Goal: Transaction & Acquisition: Book appointment/travel/reservation

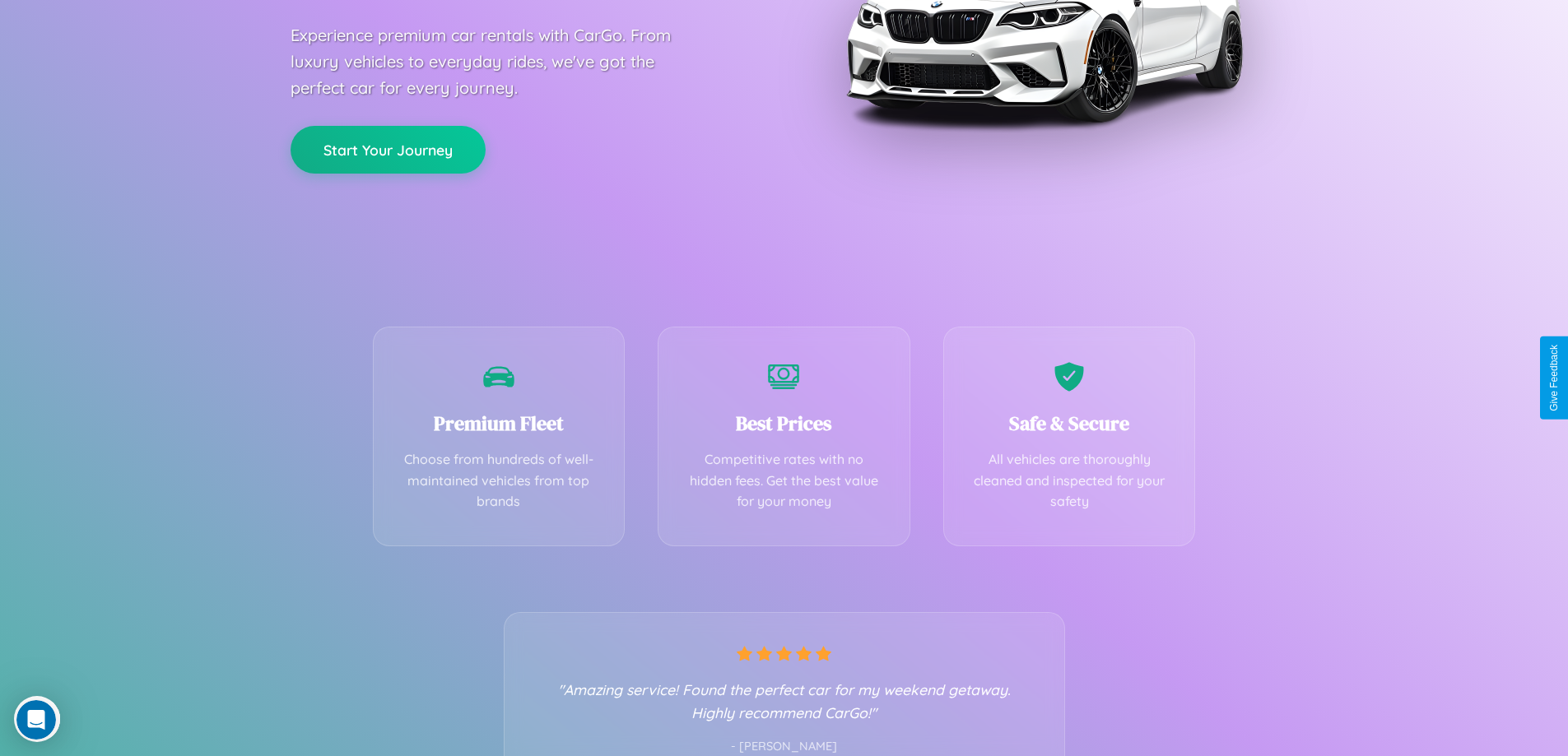
scroll to position [324, 0]
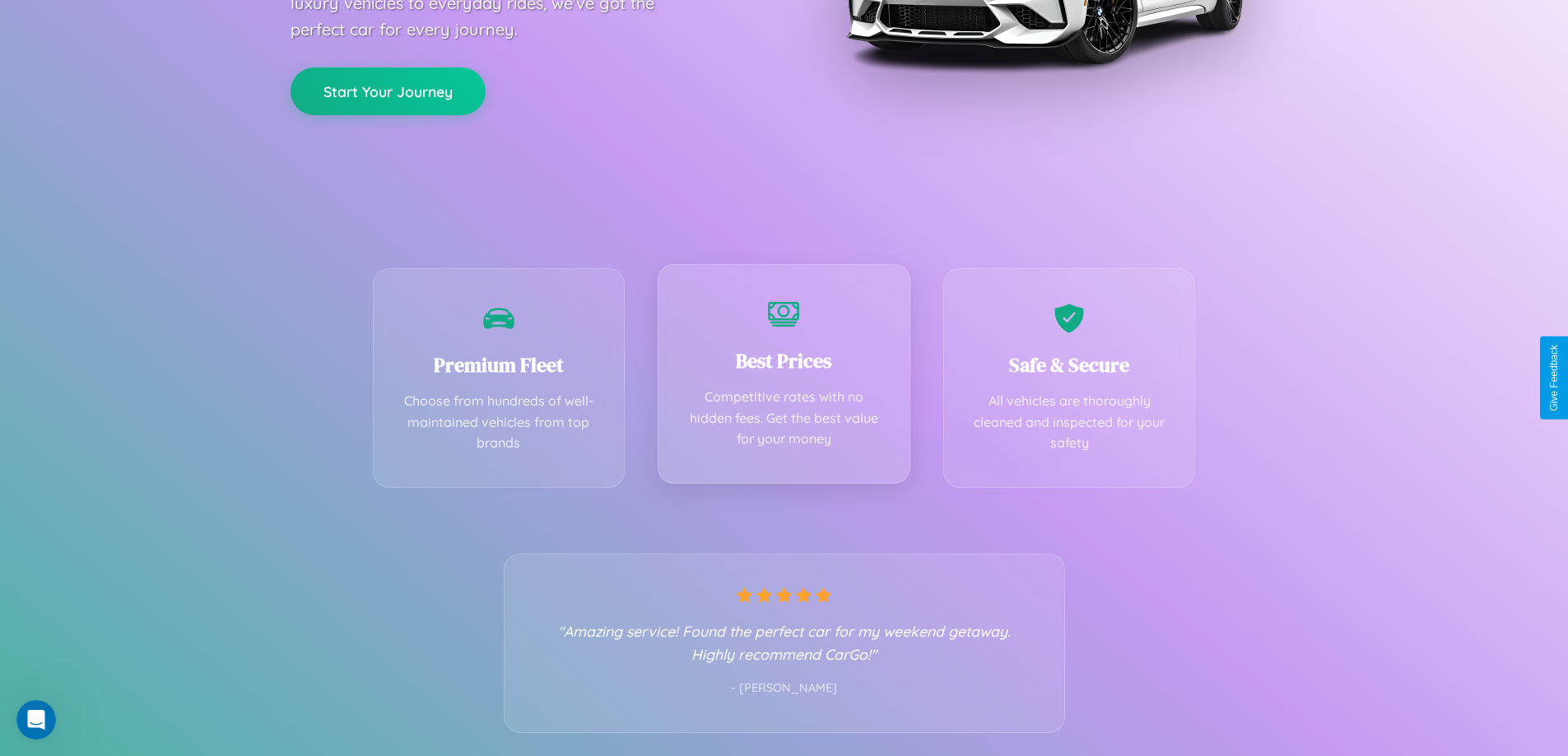
click at [784, 378] on div "Best Prices Competitive rates with no hidden fees. Get the best value for your …" at bounding box center [784, 373] width 253 height 219
click at [388, 90] on button "Start Your Journey" at bounding box center [388, 90] width 195 height 48
click at [388, 89] on button "Start Your Journey" at bounding box center [388, 90] width 195 height 48
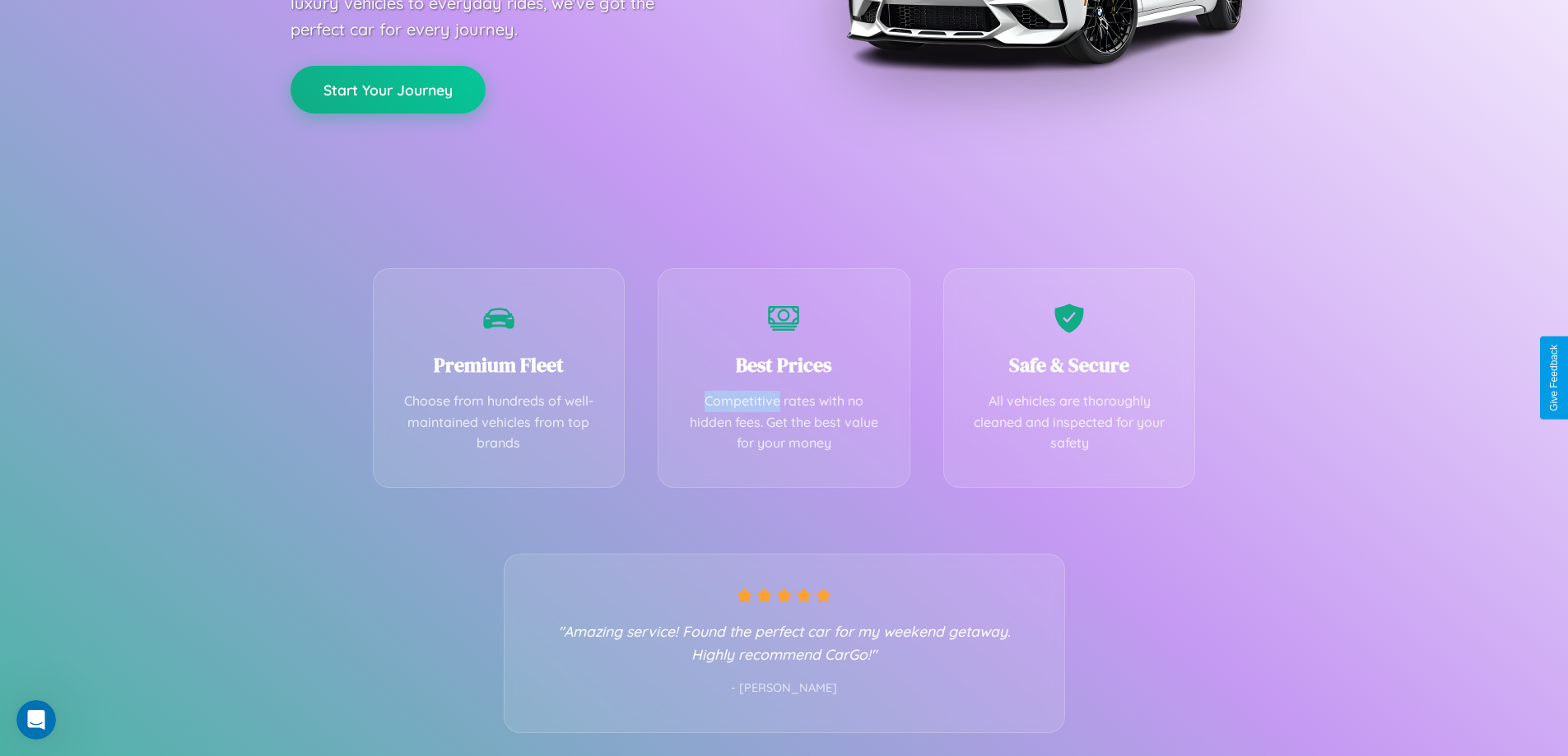
click at [388, 89] on button "Start Your Journey" at bounding box center [388, 90] width 195 height 48
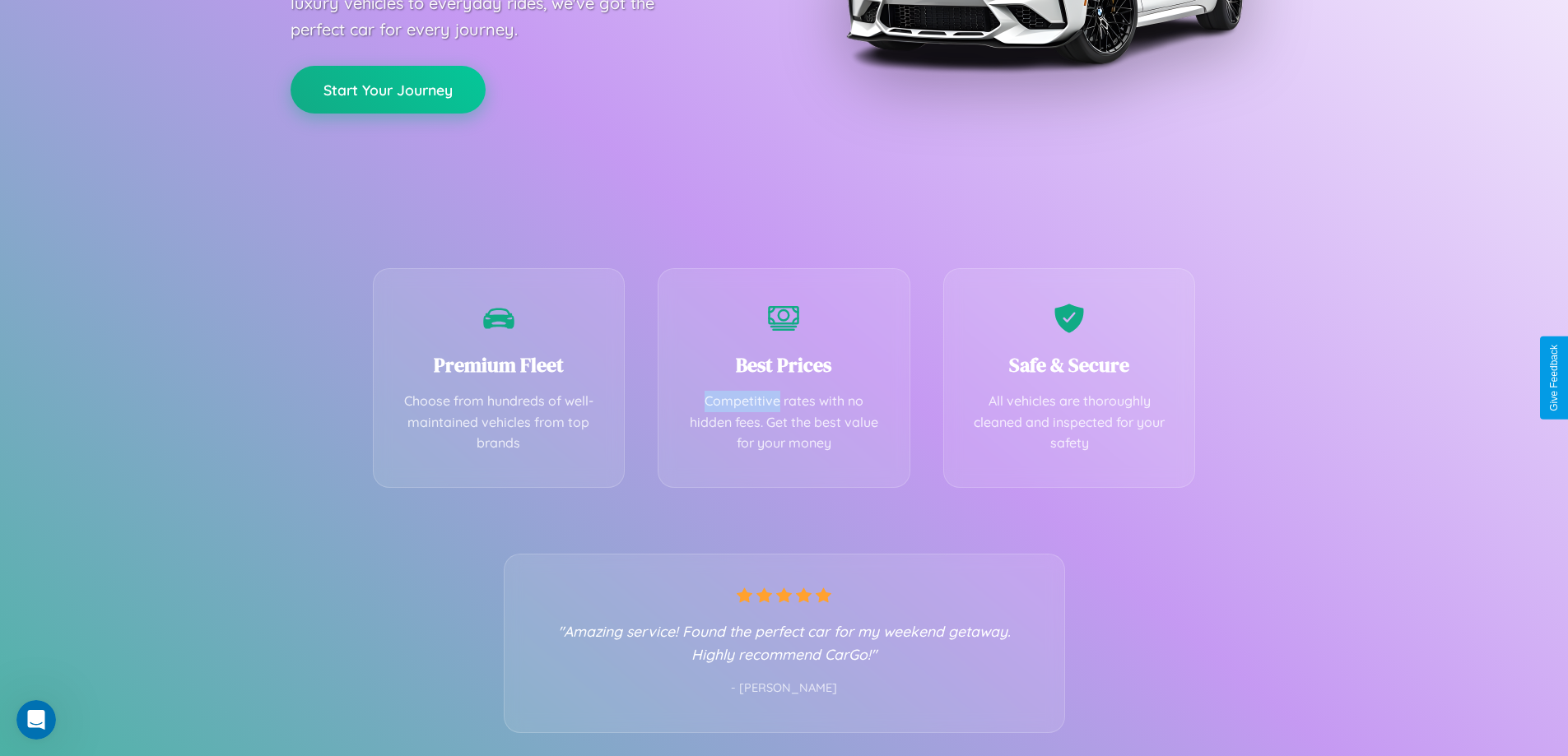
click at [388, 89] on button "Start Your Journey" at bounding box center [388, 90] width 195 height 48
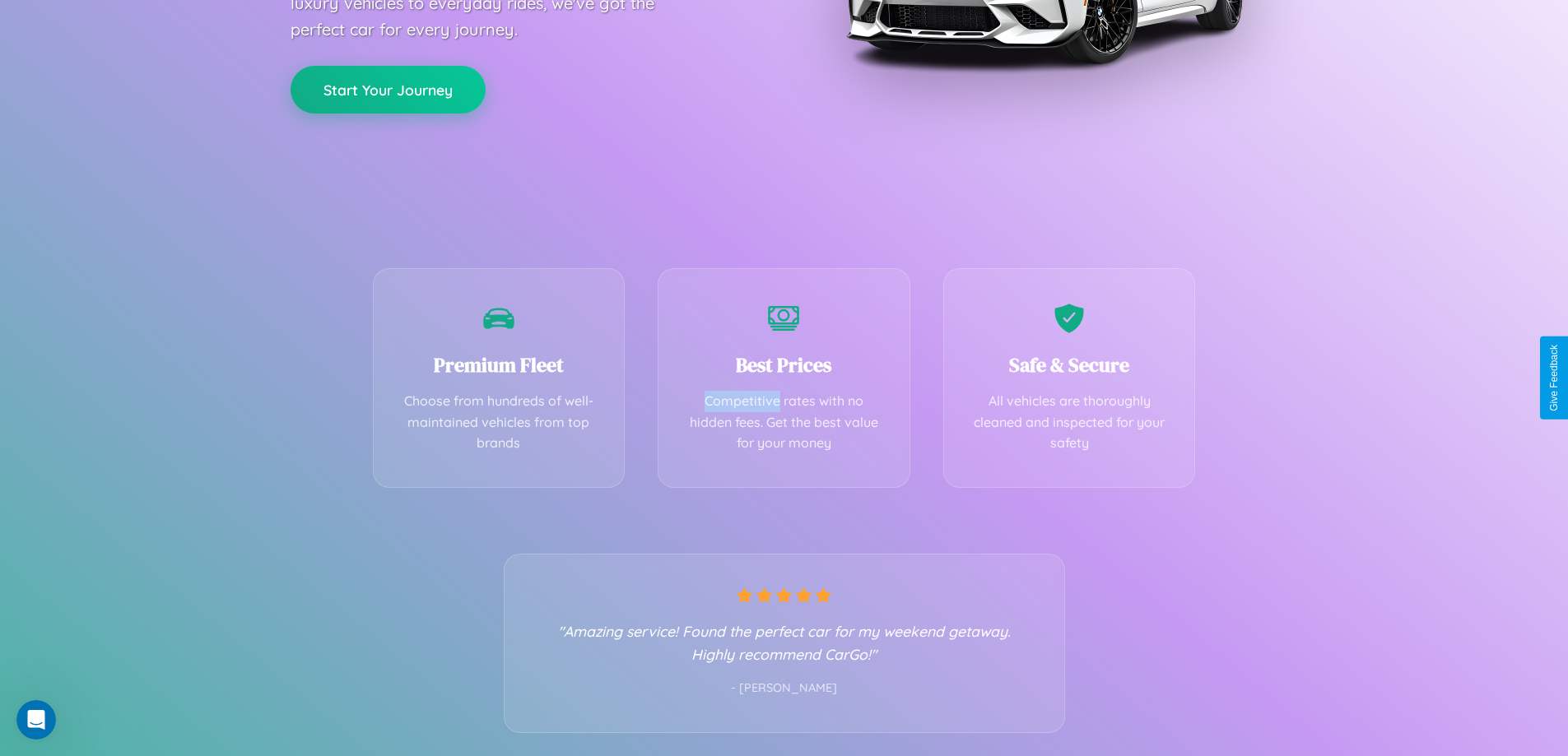
click at [388, 89] on button "Start Your Journey" at bounding box center [388, 90] width 195 height 48
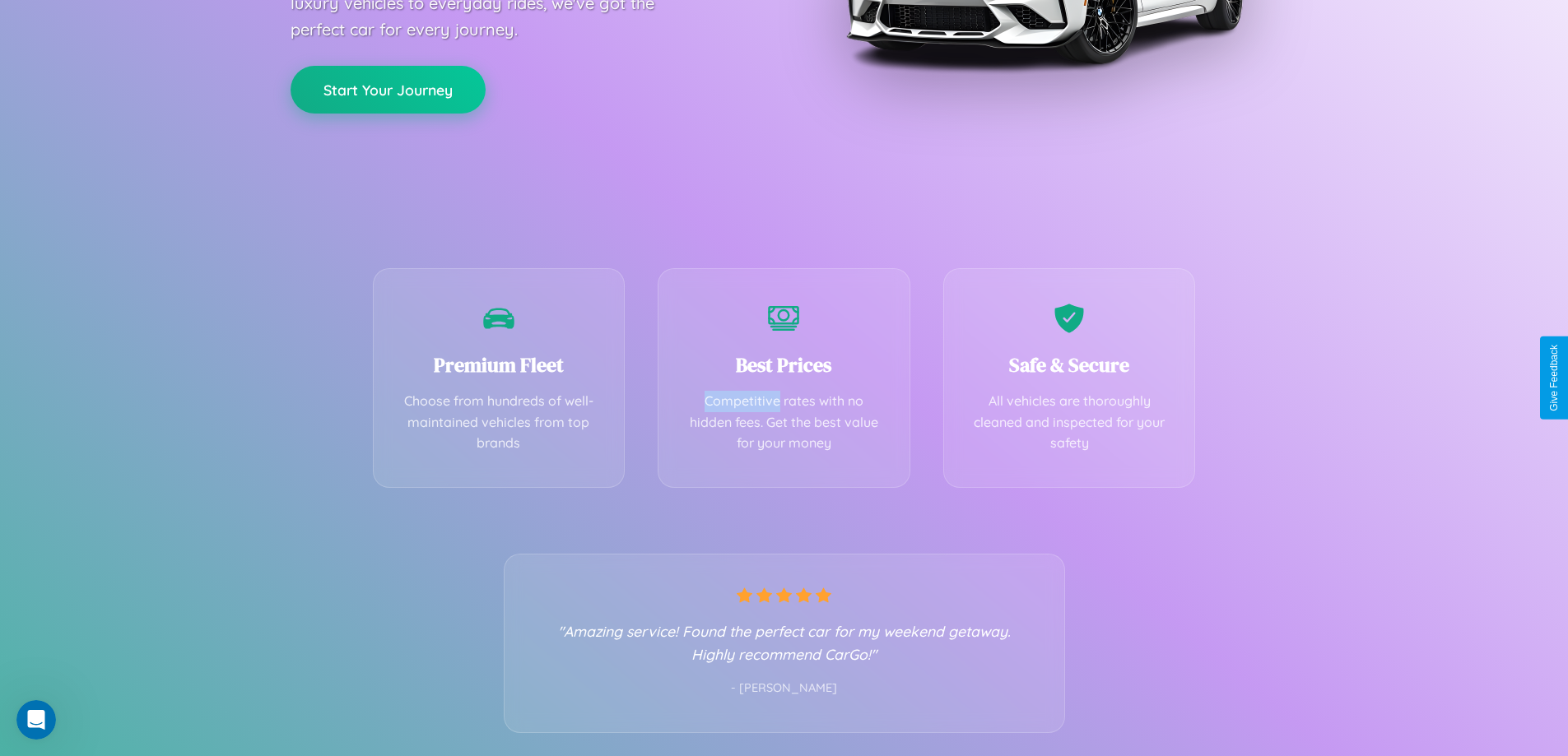
click at [388, 89] on button "Start Your Journey" at bounding box center [388, 90] width 195 height 48
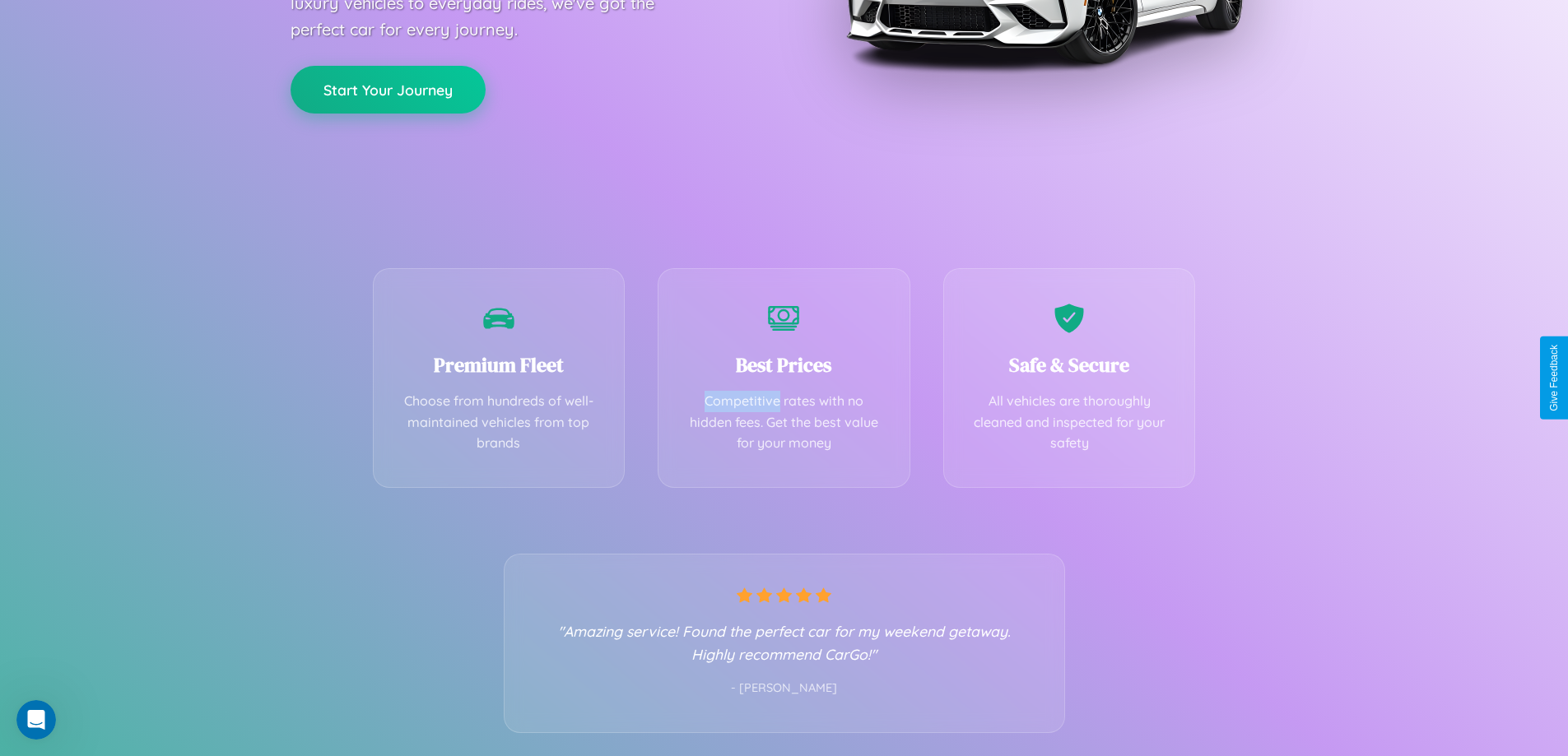
click at [388, 89] on button "Start Your Journey" at bounding box center [388, 90] width 195 height 48
